Goal: Information Seeking & Learning: Learn about a topic

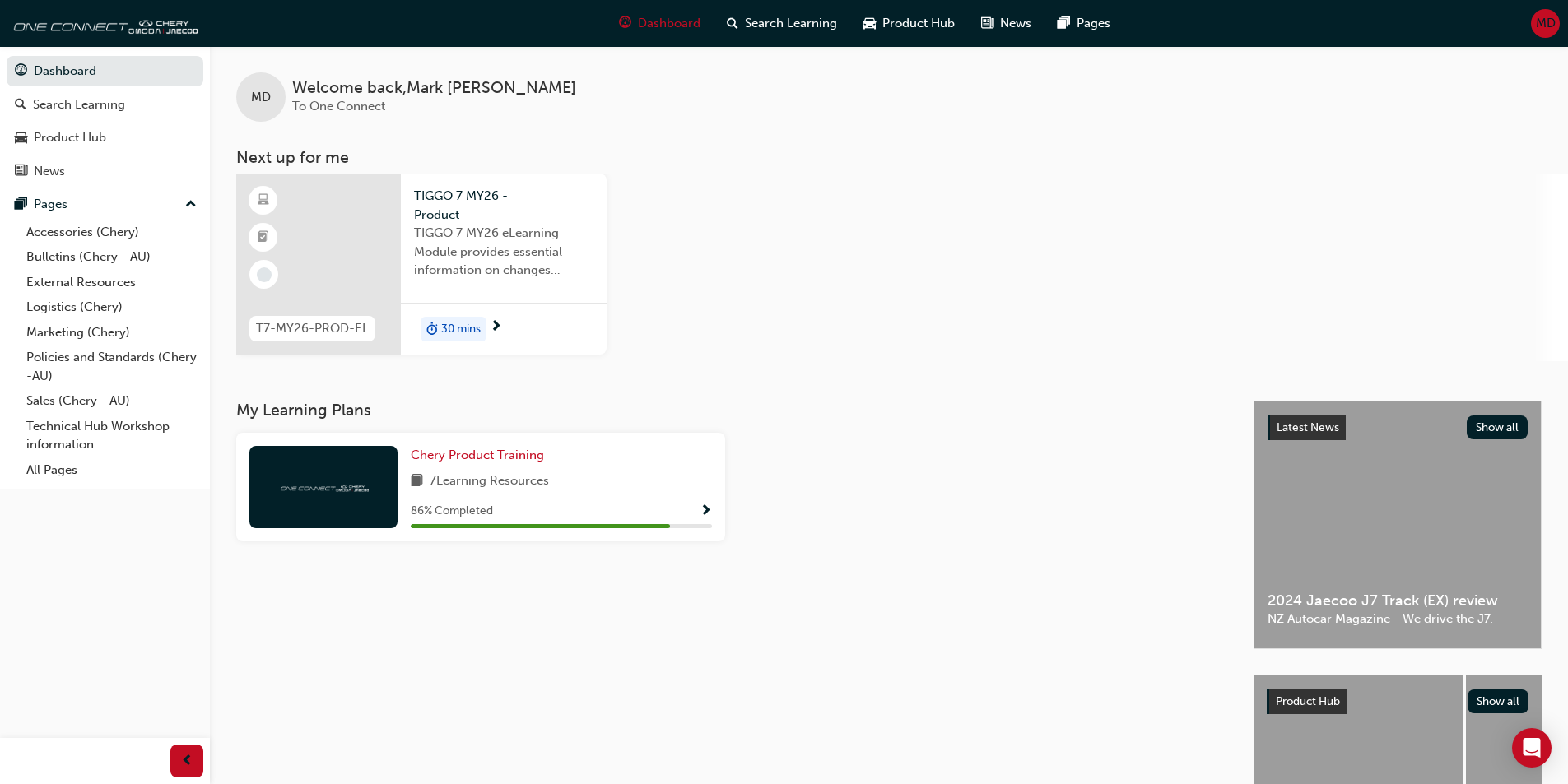
click at [465, 326] on span "30 mins" at bounding box center [460, 329] width 40 height 19
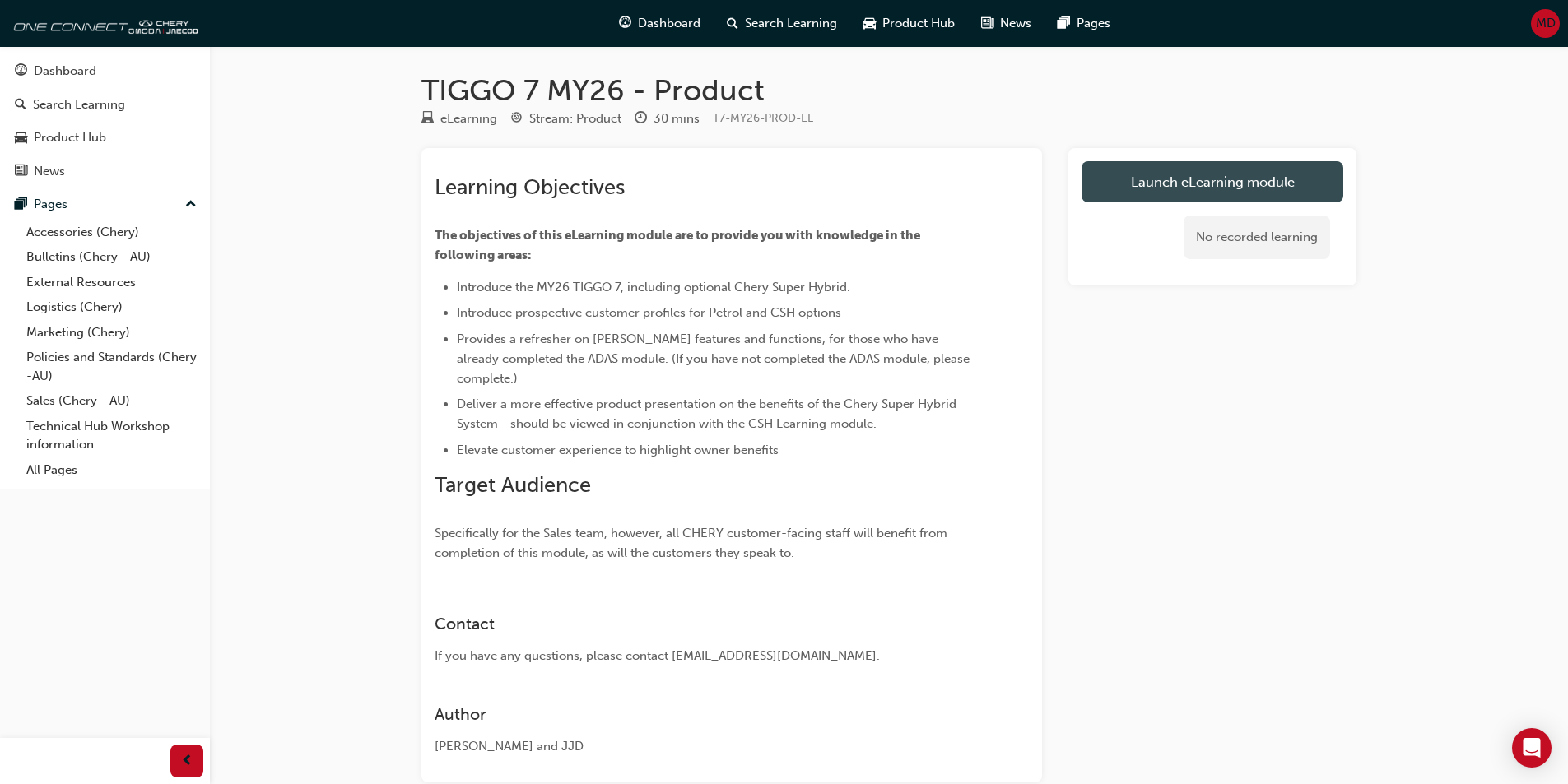
click at [1167, 182] on link "Launch eLearning module" at bounding box center [1212, 181] width 262 height 41
